Goal: Transaction & Acquisition: Obtain resource

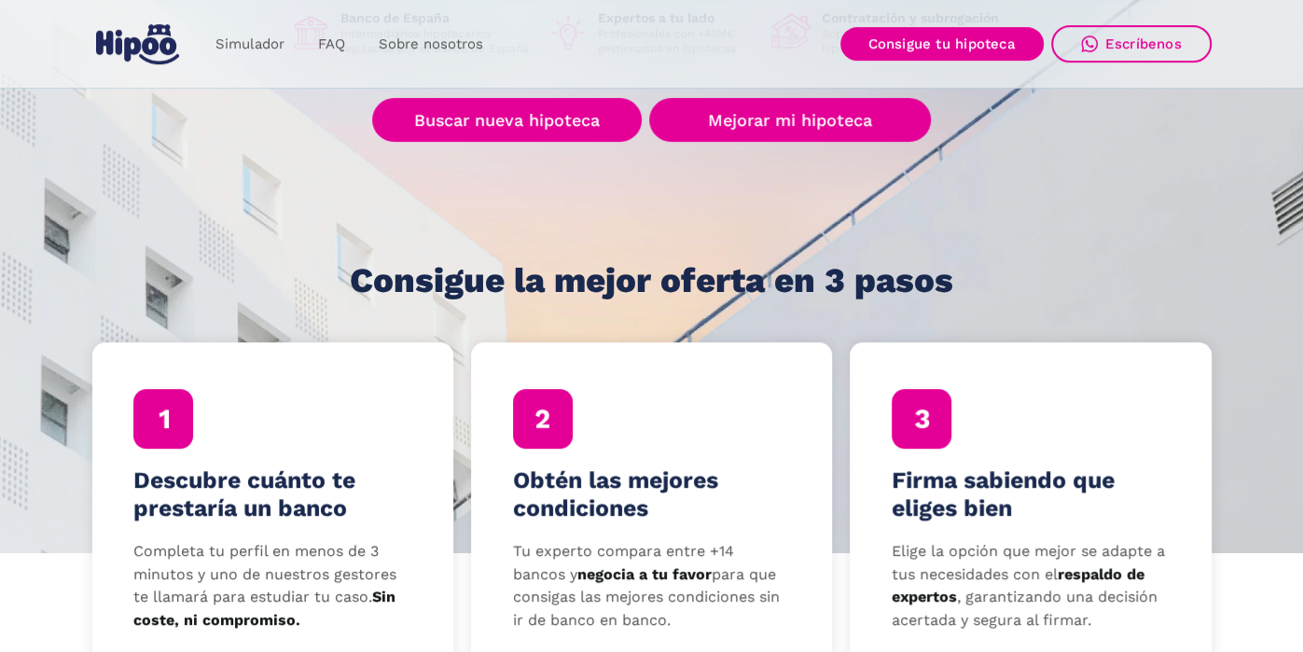
scroll to position [362, 0]
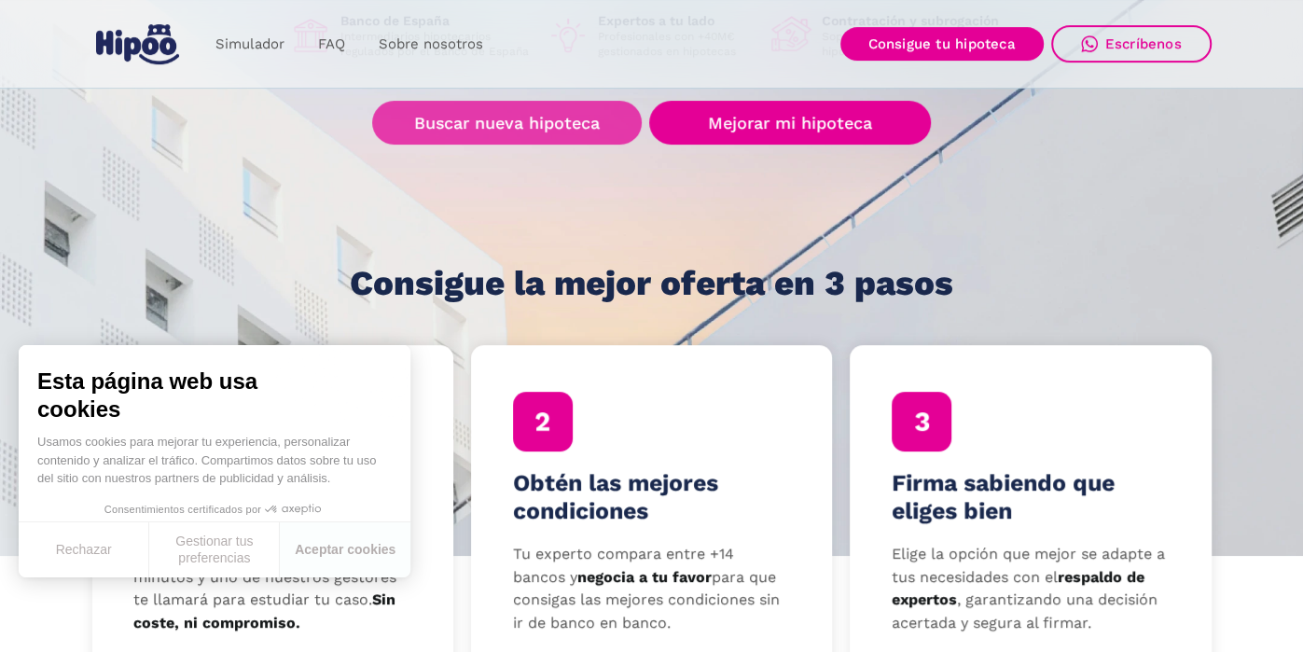
click at [543, 124] on link "Buscar nueva hipoteca" at bounding box center [506, 123] width 269 height 44
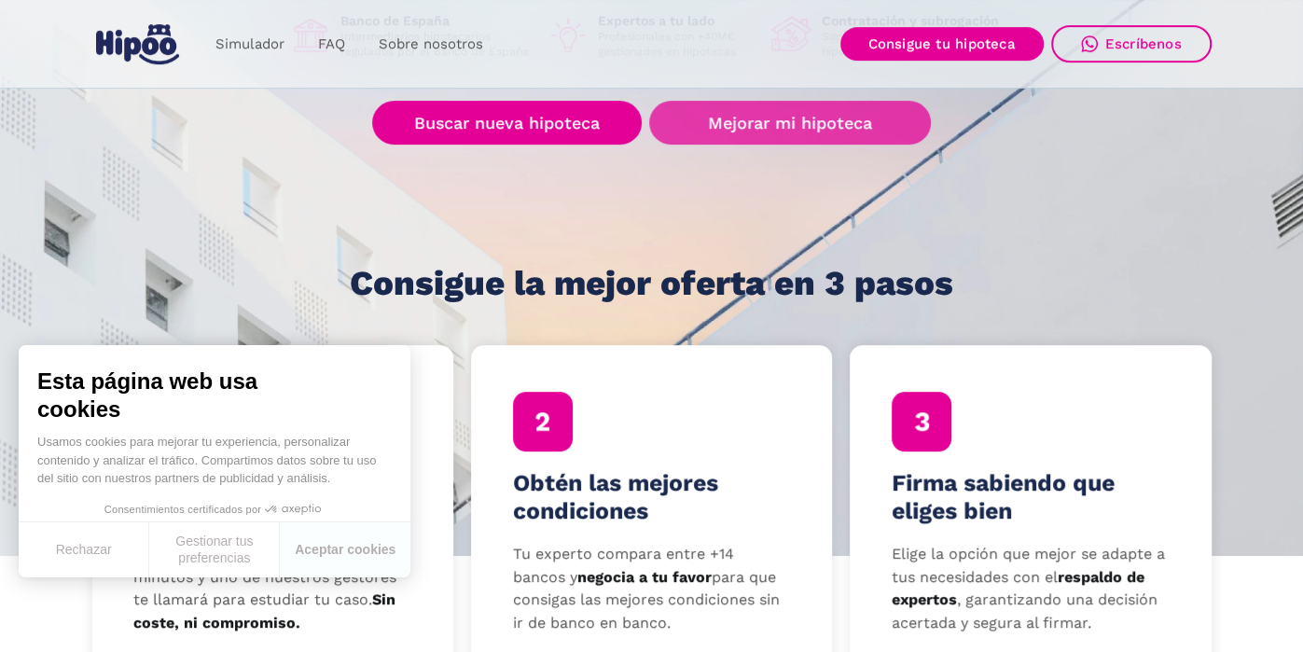
click at [836, 117] on link "Mejorar mi hipoteca" at bounding box center [789, 123] width 281 height 44
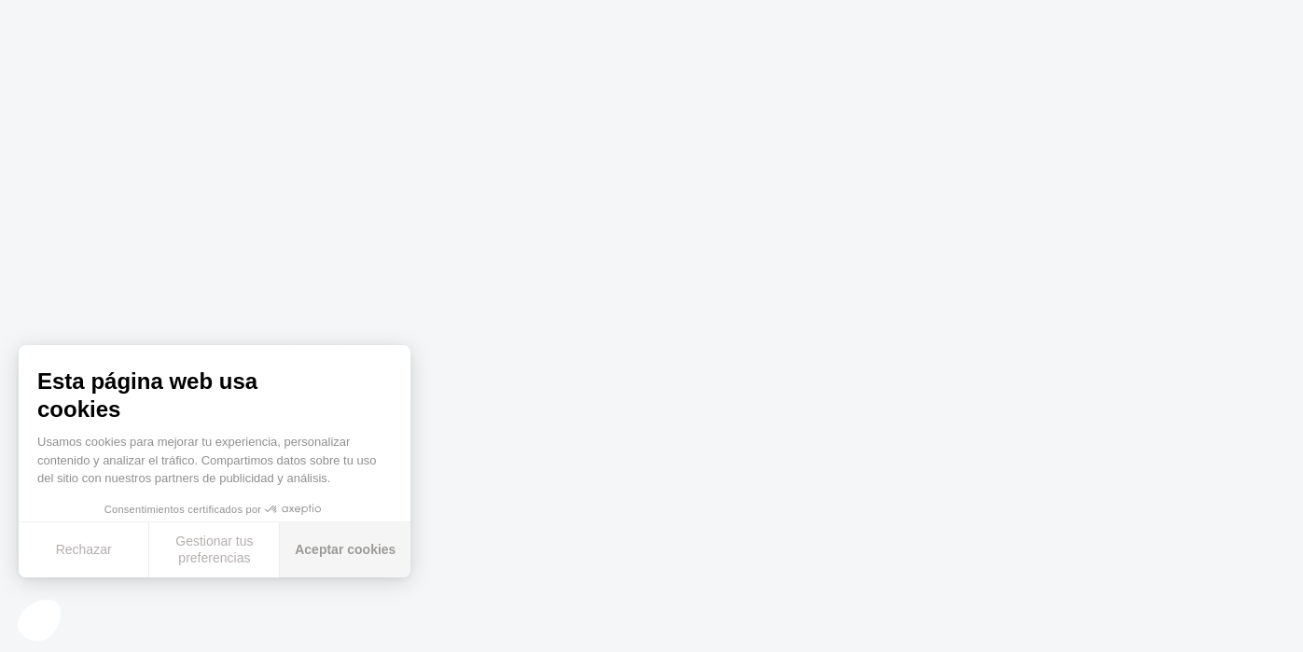
click at [345, 545] on button "Aceptar cookies" at bounding box center [345, 549] width 131 height 55
